Goal: Task Accomplishment & Management: Manage account settings

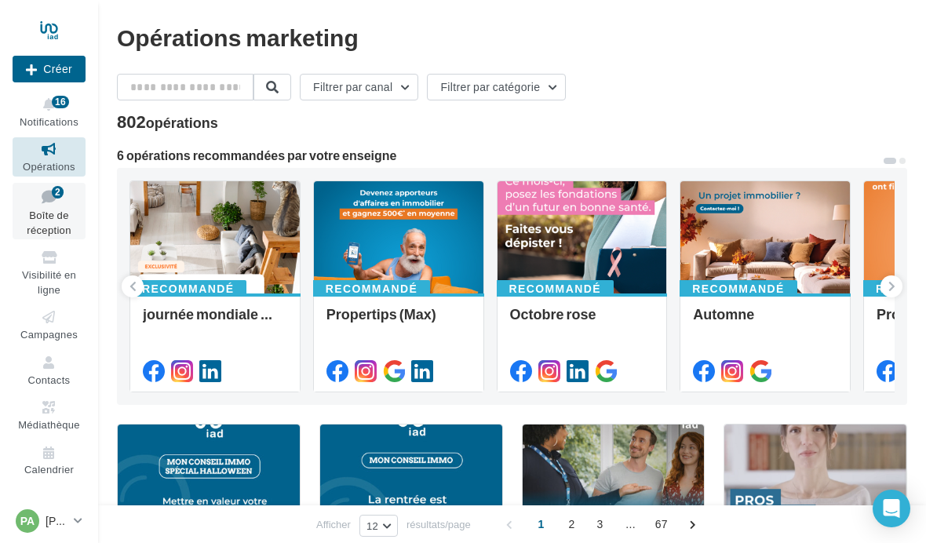
click at [46, 209] on span "Boîte de réception" at bounding box center [49, 222] width 44 height 27
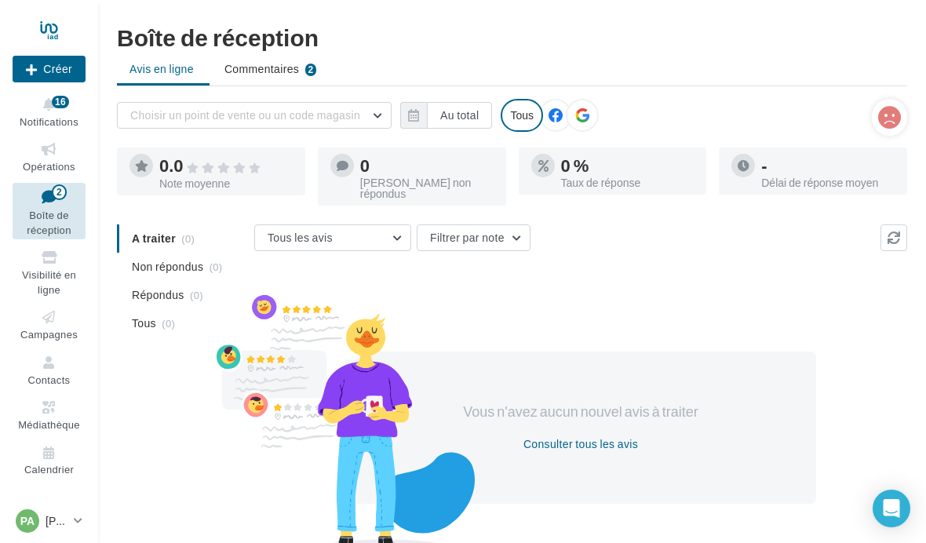
click at [42, 428] on ul "Opérations Boîte de réception 2 Visibilité en ligne Campagnes Contacts Médiathè…" at bounding box center [49, 308] width 86 height 355
click at [56, 453] on link "Calendrier" at bounding box center [49, 460] width 73 height 38
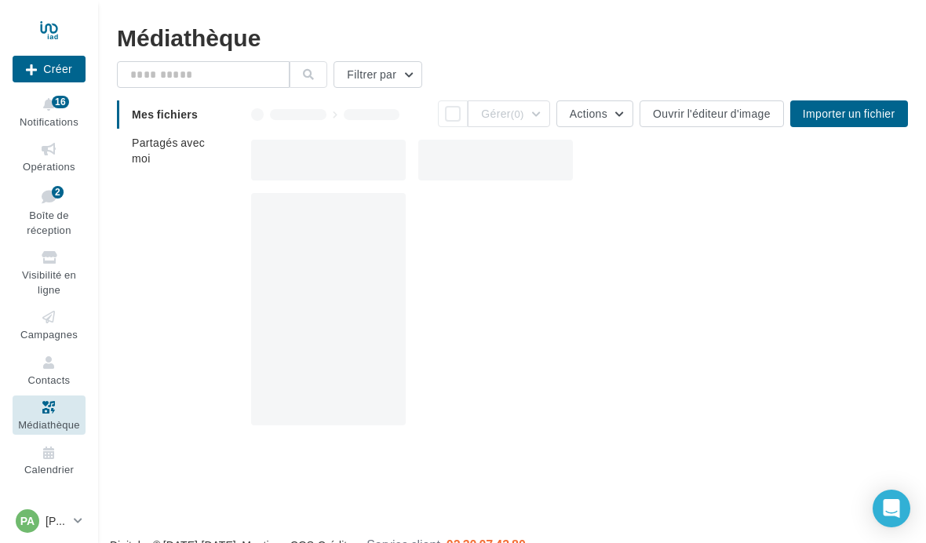
click at [53, 27] on div at bounding box center [49, 29] width 73 height 39
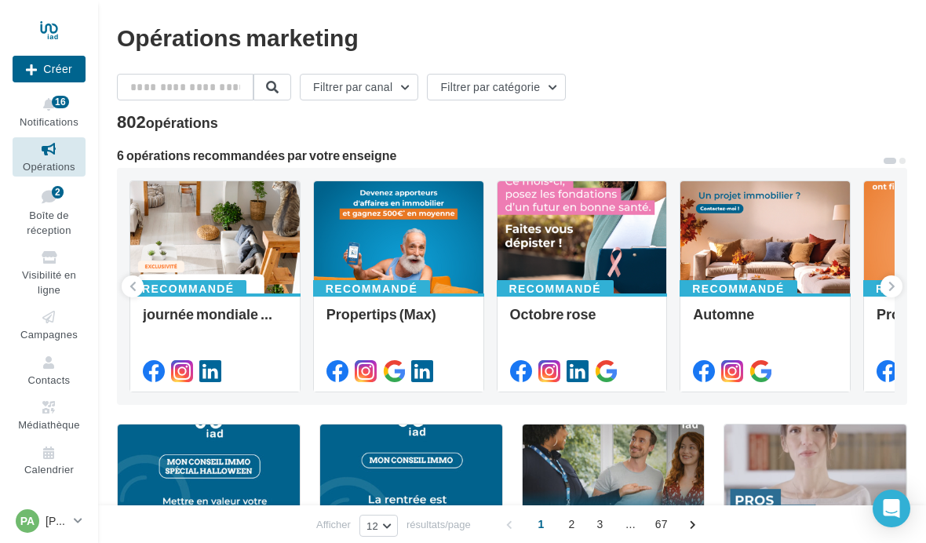
click at [53, 32] on div at bounding box center [49, 29] width 73 height 39
click at [47, 373] on span "Contacts" at bounding box center [49, 379] width 42 height 13
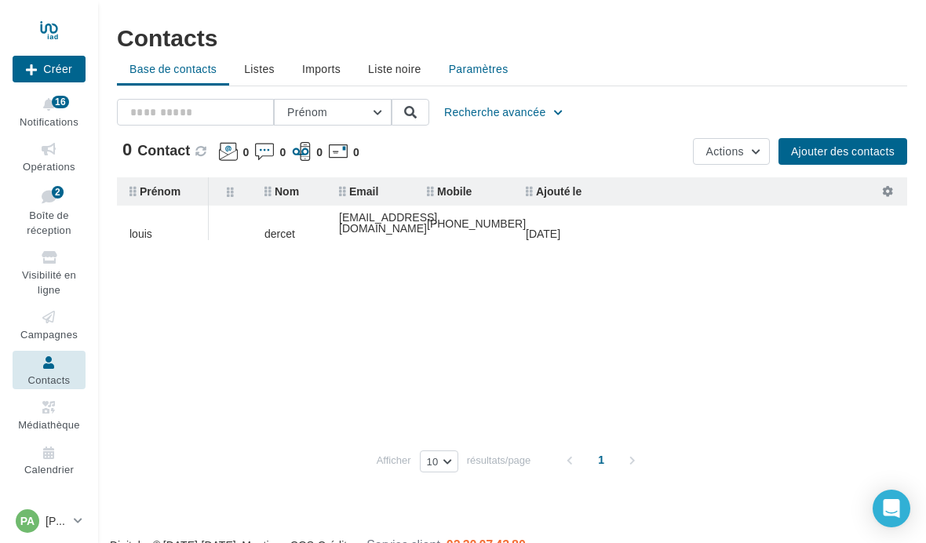
click at [493, 76] on li "Paramètres" at bounding box center [478, 69] width 85 height 28
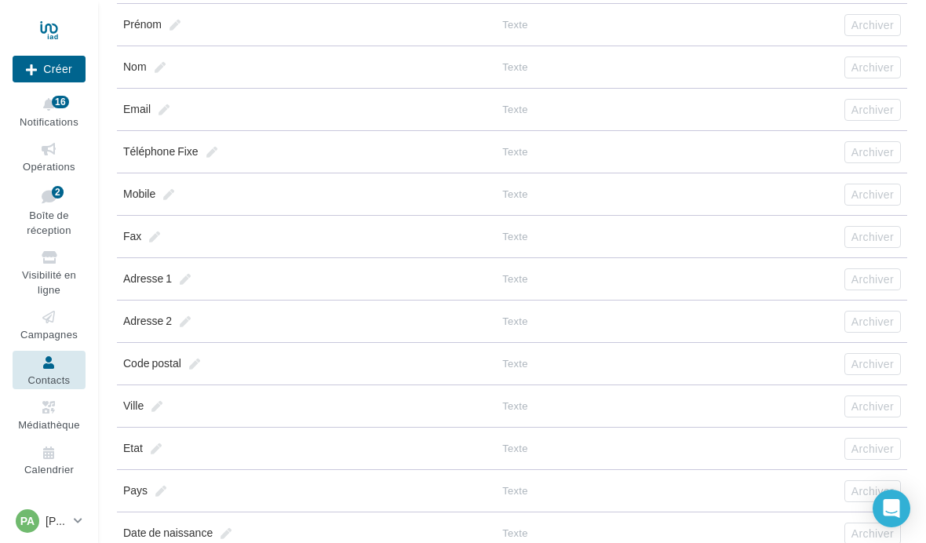
scroll to position [300, 0]
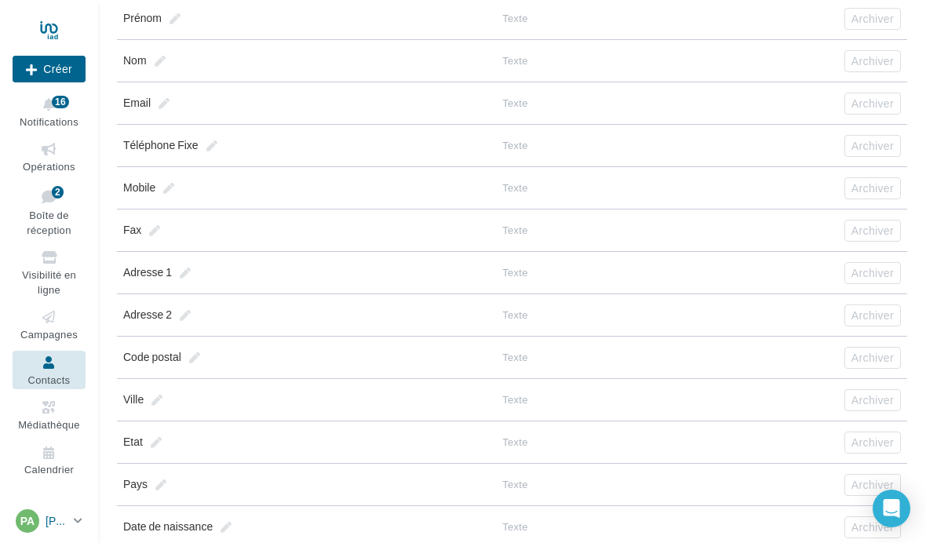
click at [78, 527] on icon at bounding box center [78, 520] width 9 height 13
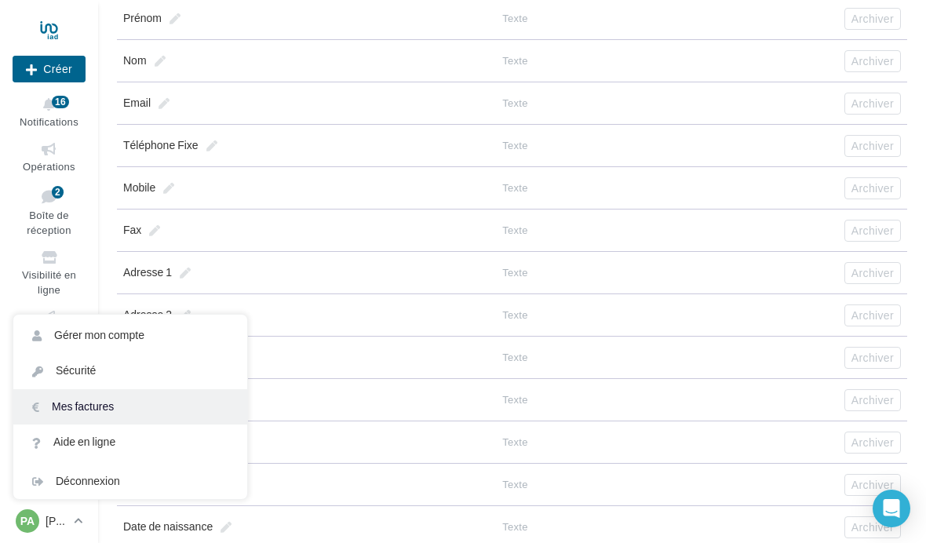
click at [94, 424] on link "Mes factures" at bounding box center [130, 406] width 234 height 35
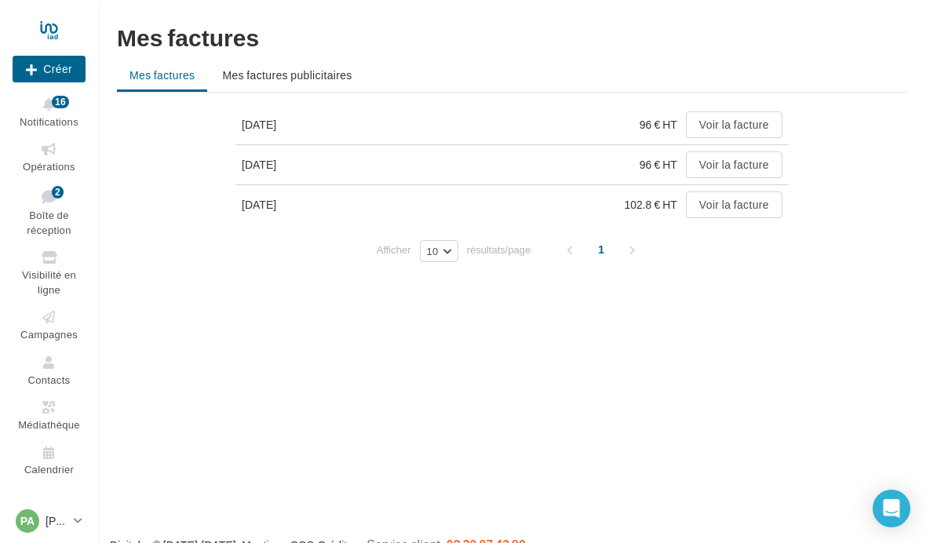
click at [733, 127] on button "Voir la facture" at bounding box center [734, 124] width 96 height 27
